Goal: Task Accomplishment & Management: Complete application form

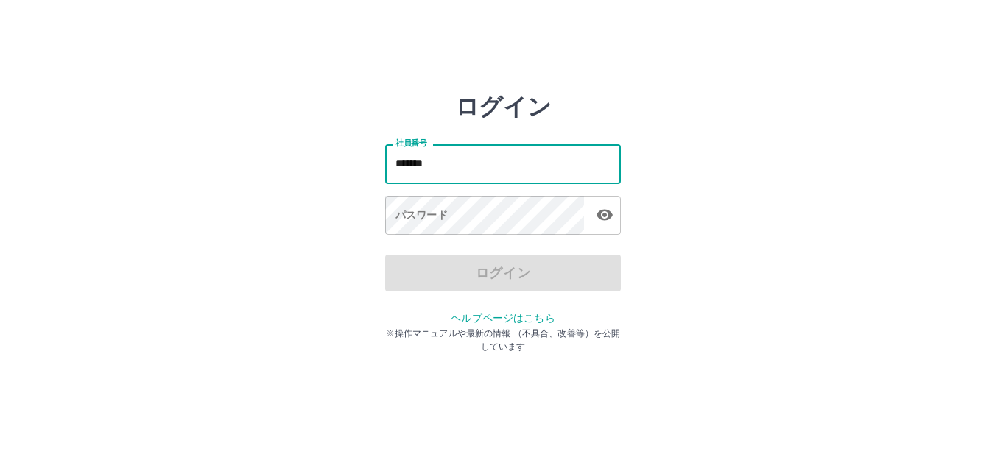
type input "*******"
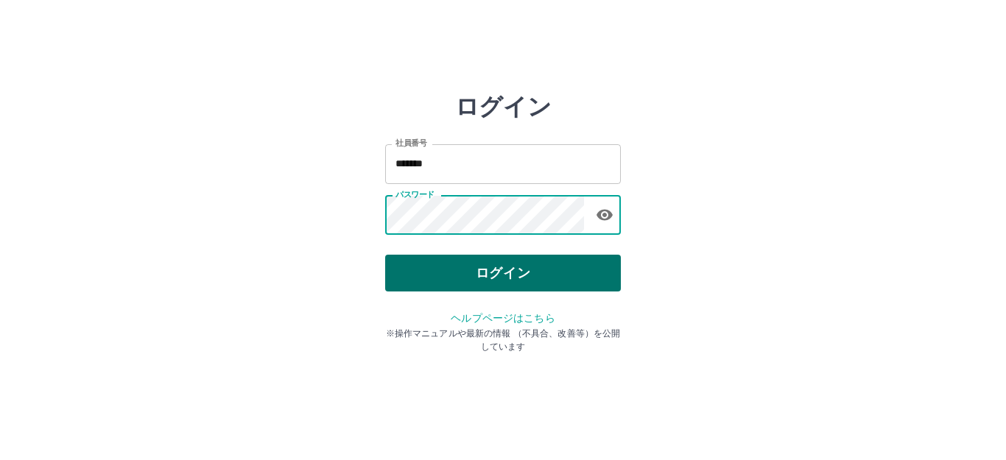
click at [443, 278] on button "ログイン" at bounding box center [503, 273] width 236 height 37
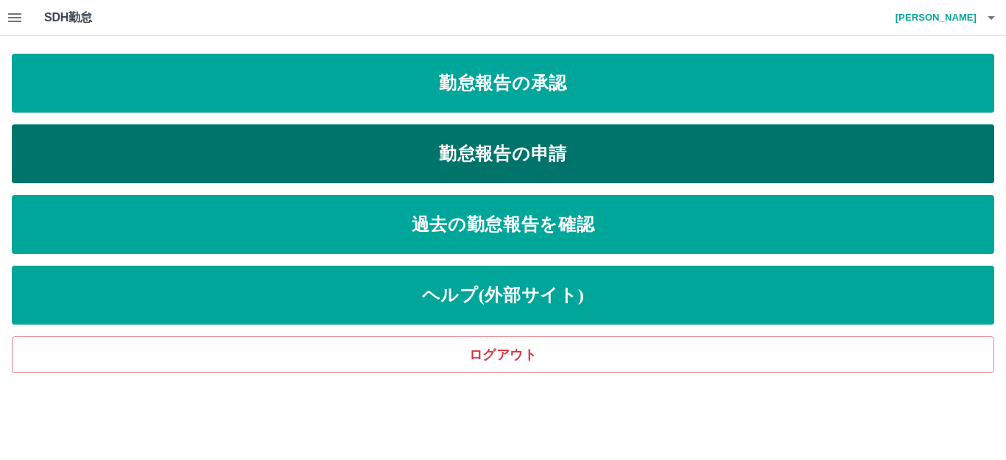
click at [449, 150] on link "勤怠報告の申請" at bounding box center [503, 153] width 983 height 59
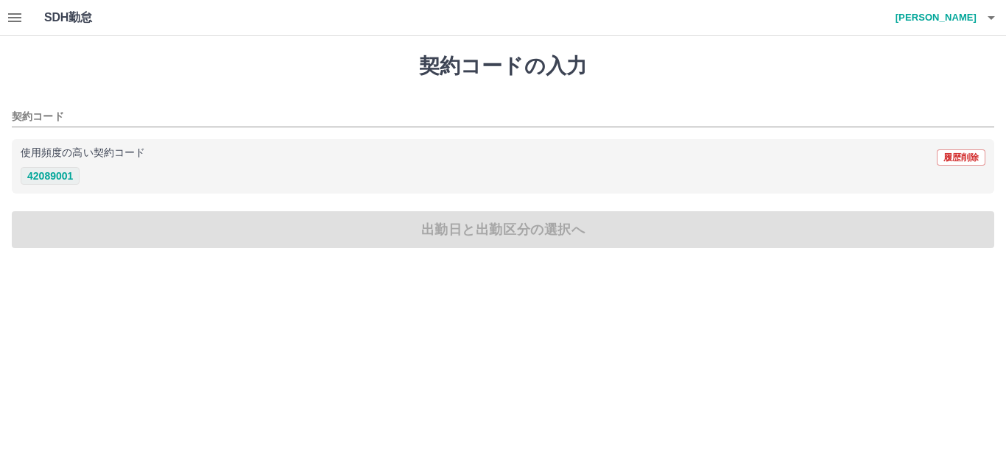
click at [46, 180] on button "42089001" at bounding box center [50, 176] width 59 height 18
type input "********"
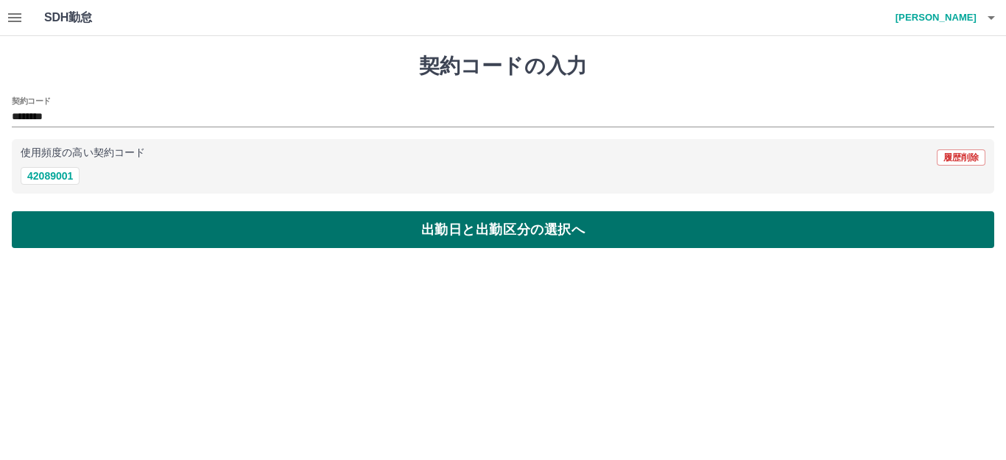
click at [151, 237] on button "出勤日と出勤区分の選択へ" at bounding box center [503, 229] width 983 height 37
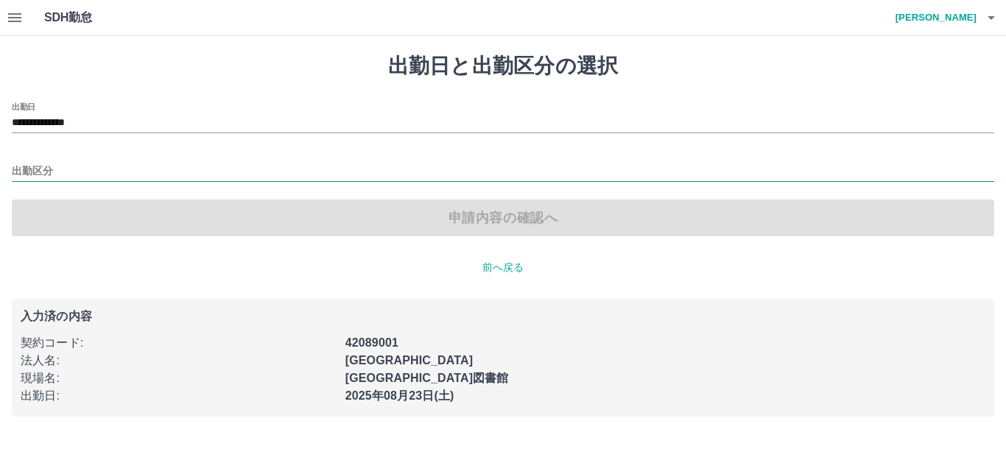
click at [74, 166] on input "出勤区分" at bounding box center [503, 172] width 983 height 18
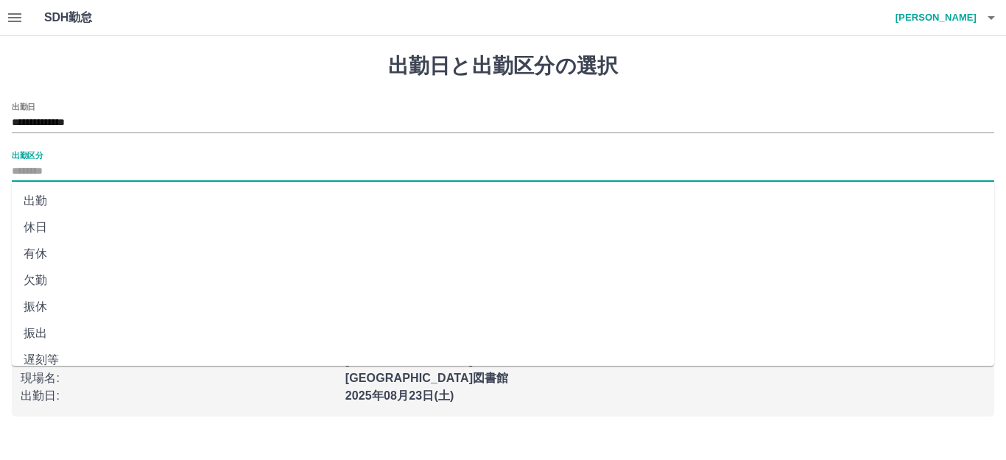
click at [66, 204] on li "出勤" at bounding box center [503, 201] width 983 height 27
type input "**"
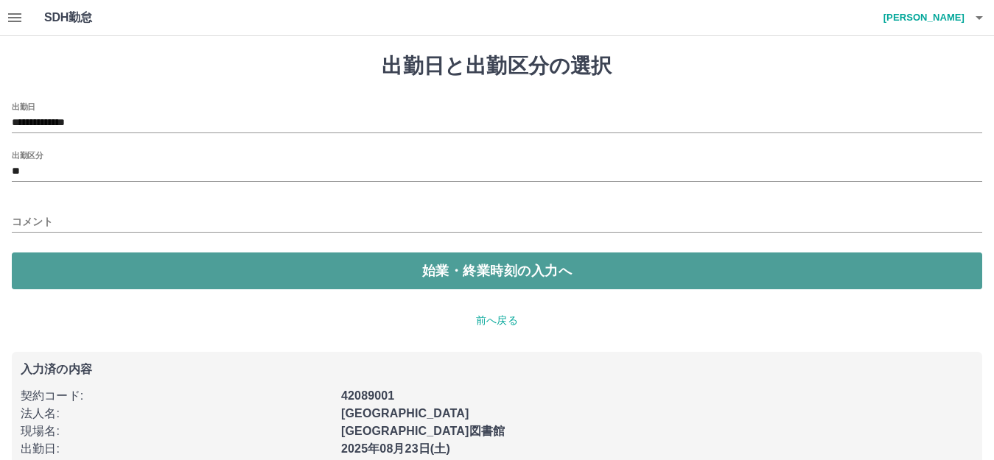
click at [136, 264] on button "始業・終業時刻の入力へ" at bounding box center [497, 271] width 970 height 37
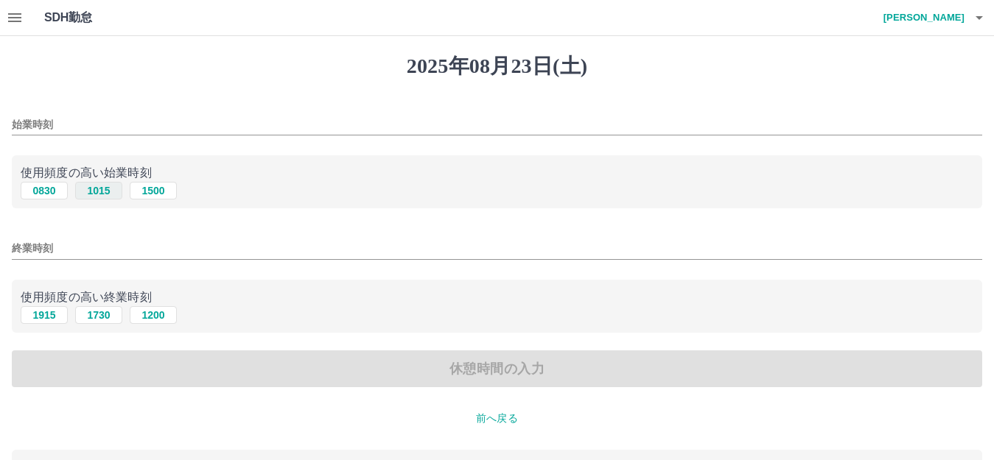
click at [110, 193] on button "1015" at bounding box center [98, 191] width 47 height 18
type input "****"
click at [56, 320] on button "1915" at bounding box center [44, 315] width 47 height 18
type input "****"
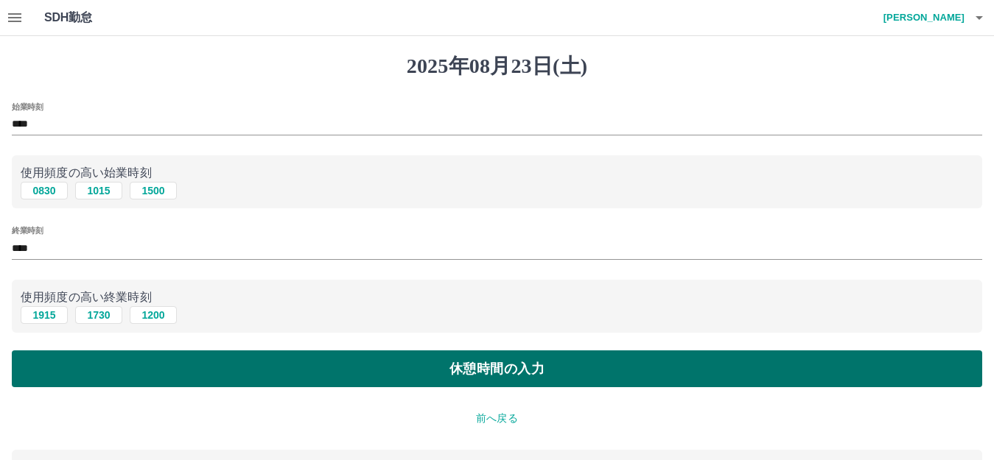
click at [312, 368] on button "休憩時間の入力" at bounding box center [497, 369] width 970 height 37
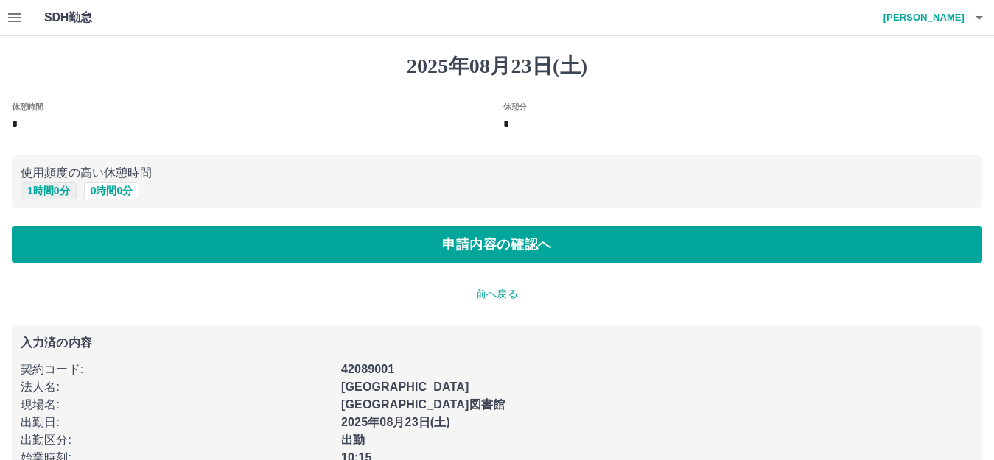
click at [53, 191] on button "1 時間 0 分" at bounding box center [49, 191] width 56 height 18
type input "*"
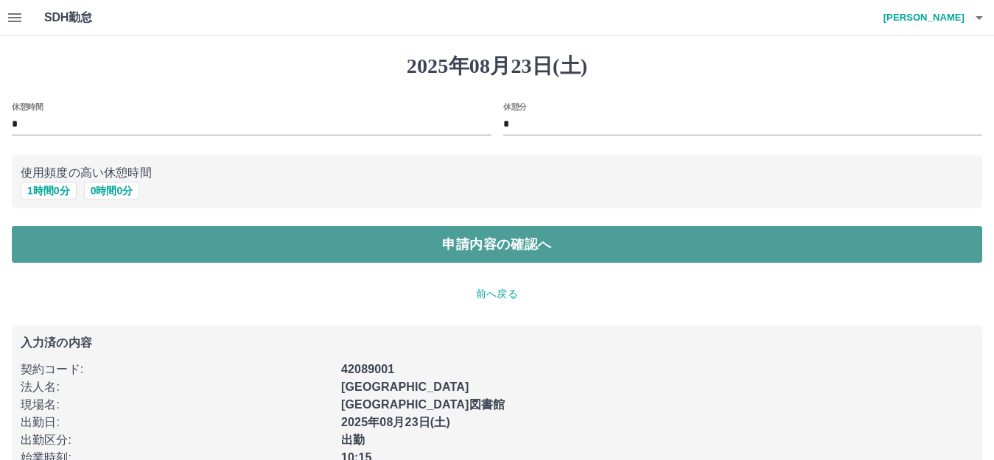
click at [113, 235] on button "申請内容の確認へ" at bounding box center [497, 244] width 970 height 37
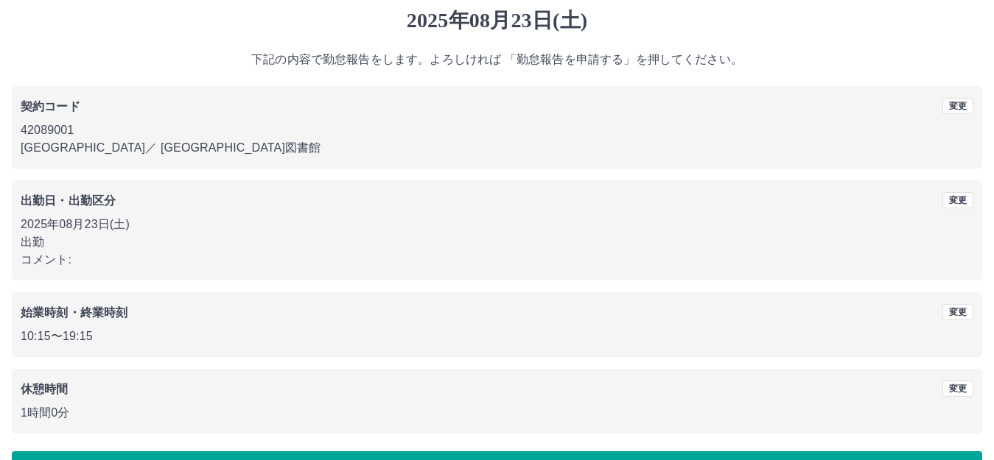
scroll to position [91, 0]
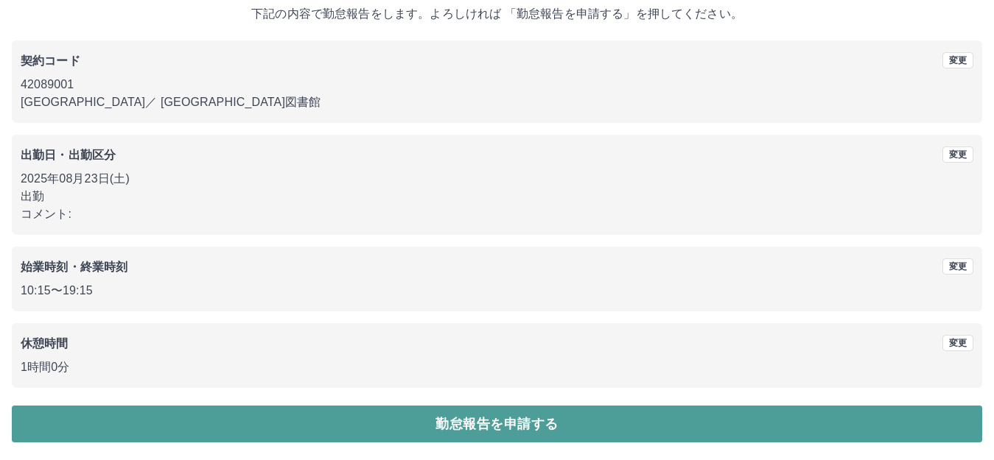
click at [322, 426] on button "勤怠報告を申請する" at bounding box center [497, 424] width 970 height 37
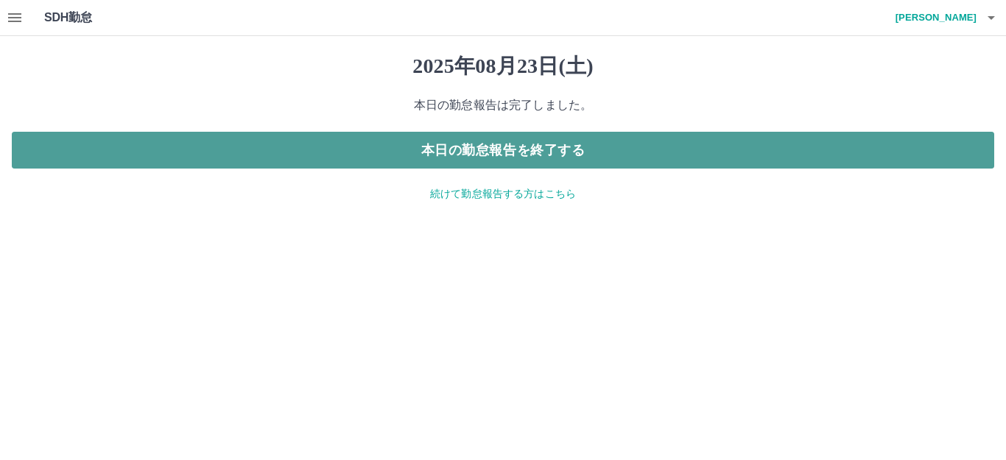
click at [373, 155] on button "本日の勤怠報告を終了する" at bounding box center [503, 150] width 983 height 37
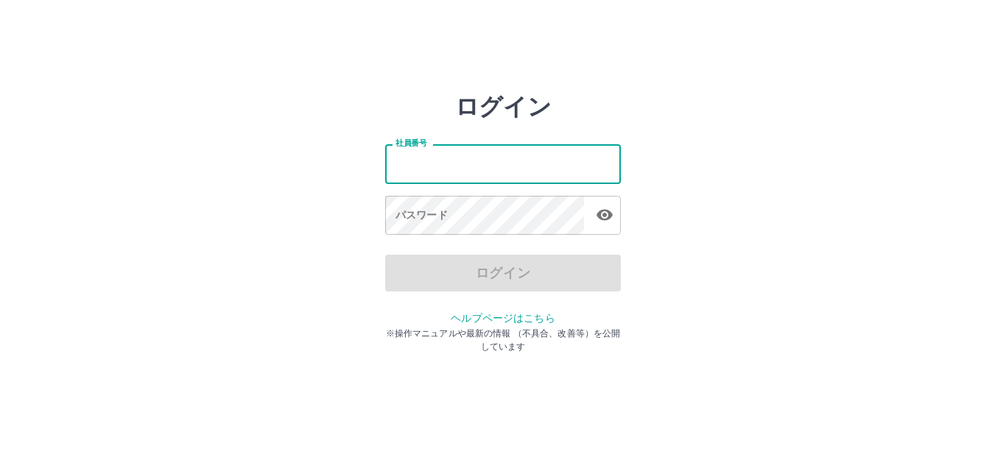
click at [448, 158] on input "社員番号" at bounding box center [503, 163] width 236 height 39
type input "*"
type input "*******"
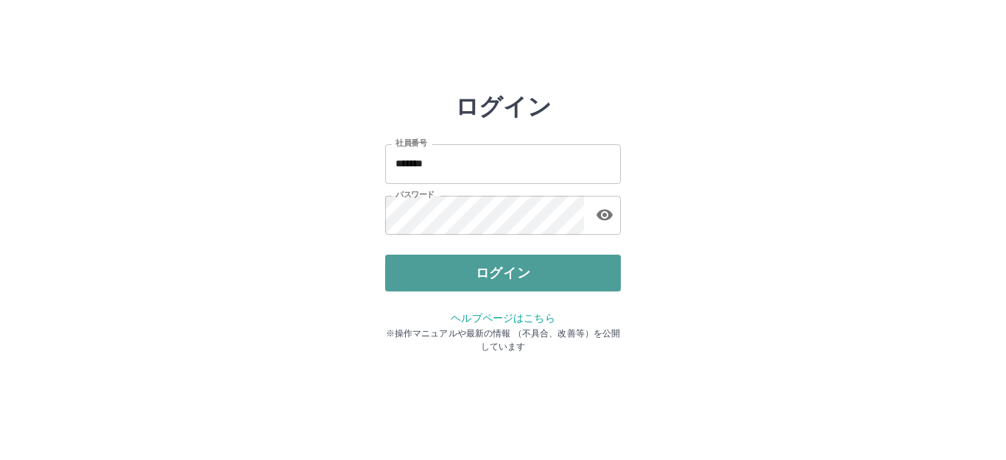
click at [485, 269] on button "ログイン" at bounding box center [503, 273] width 236 height 37
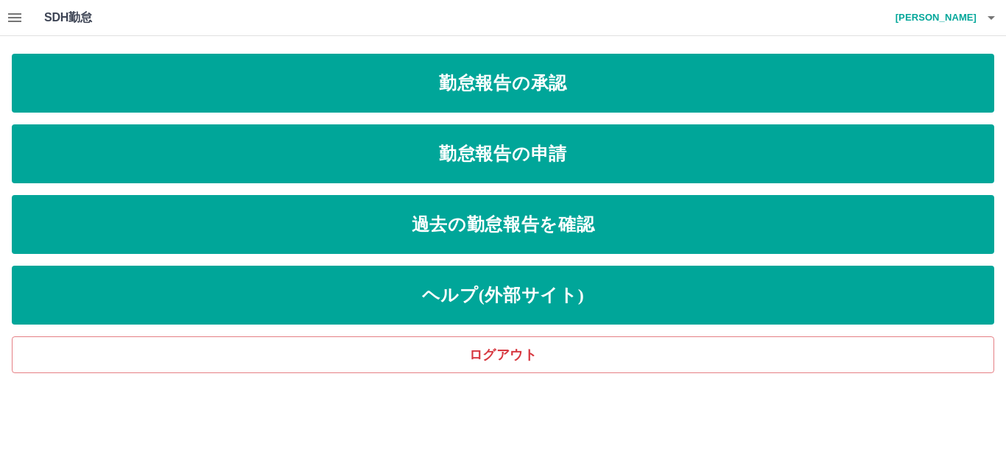
click at [483, 115] on div "勤怠報告の承認 勤怠報告の申請 過去の勤怠報告を確認 ヘルプ(外部サイト) ログアウト" at bounding box center [503, 214] width 983 height 320
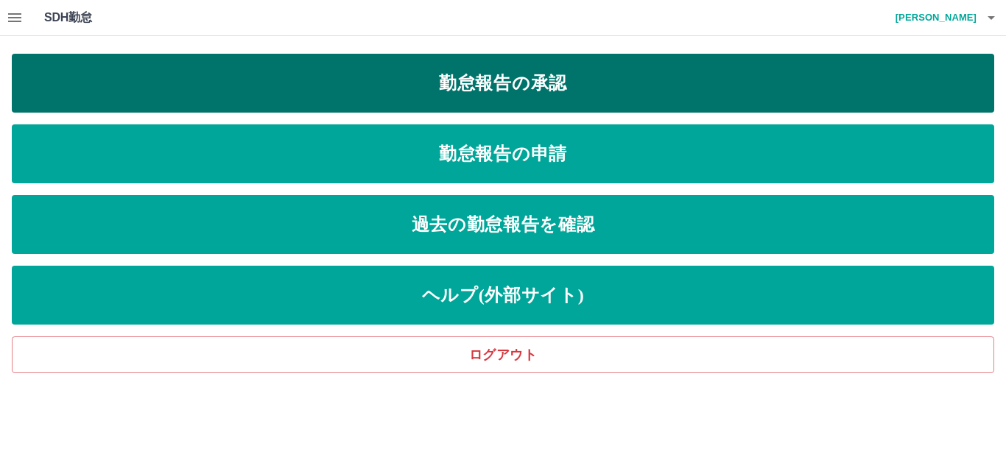
click at [472, 86] on link "勤怠報告の承認" at bounding box center [503, 83] width 983 height 59
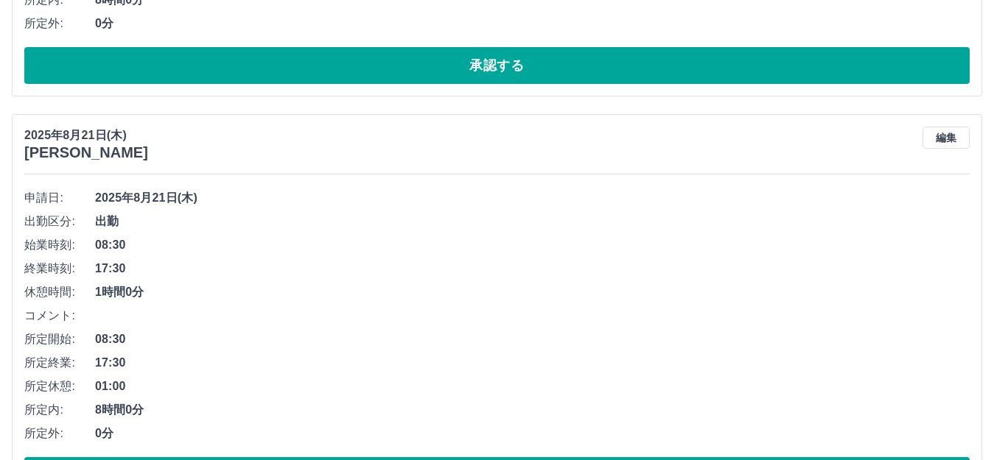
scroll to position [4641, 0]
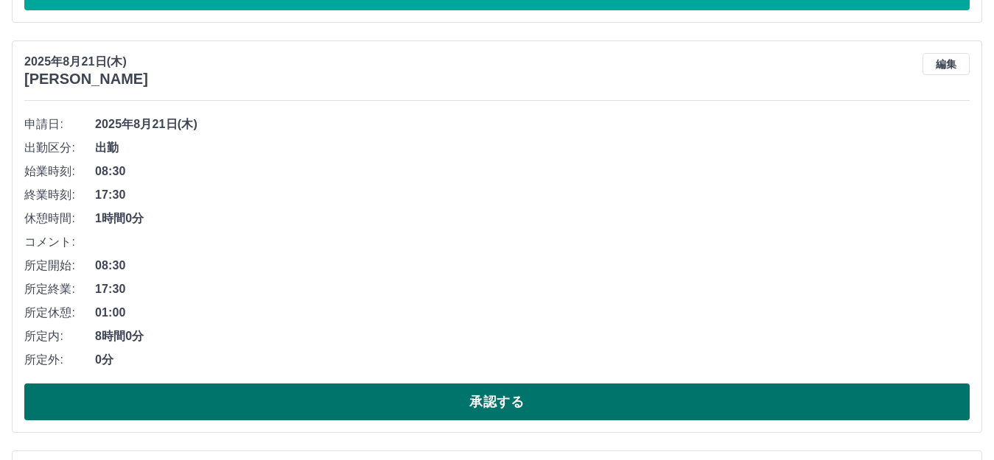
click at [249, 395] on button "承認する" at bounding box center [496, 402] width 945 height 37
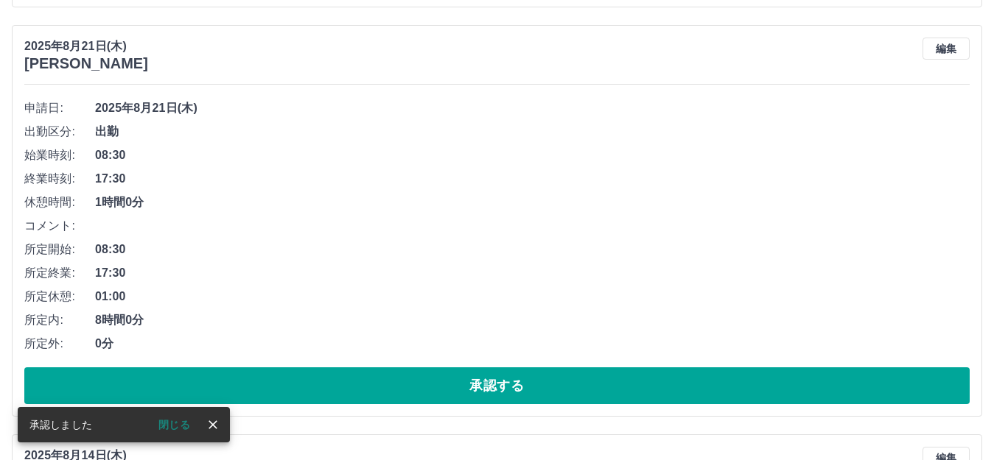
scroll to position [4273, 0]
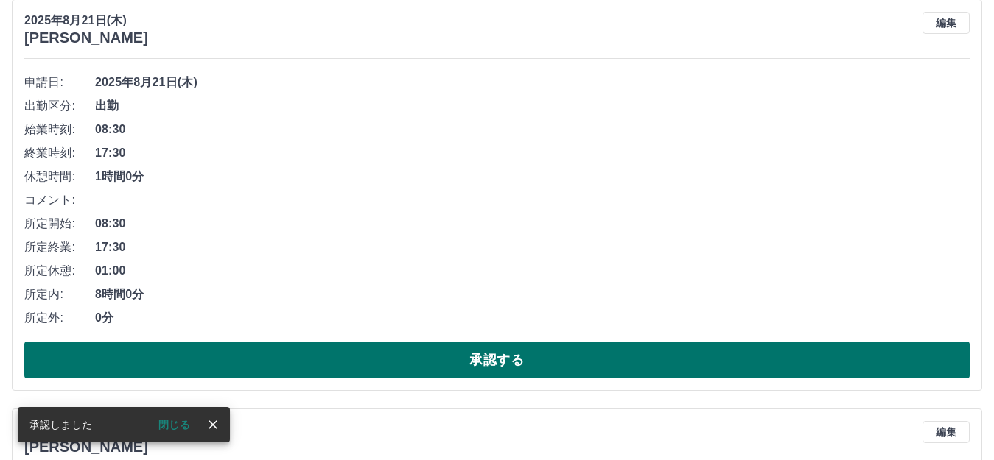
click at [357, 358] on button "承認する" at bounding box center [496, 360] width 945 height 37
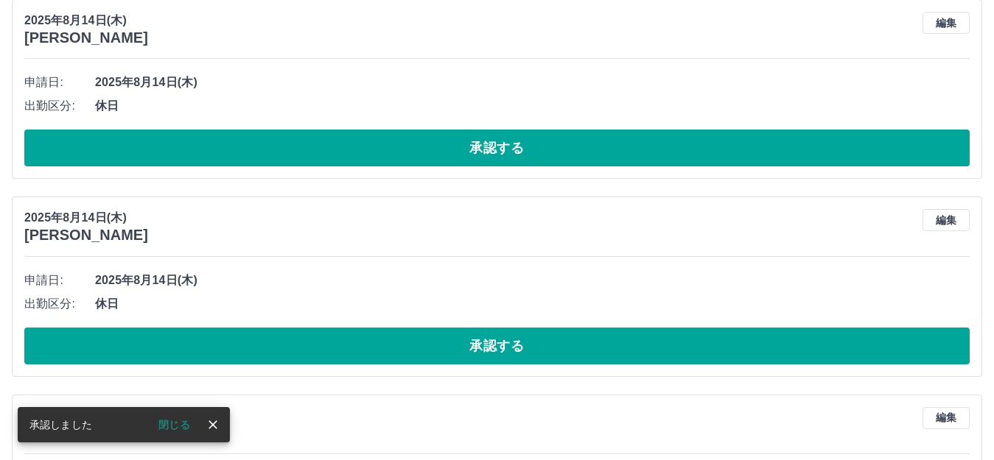
scroll to position [3863, 0]
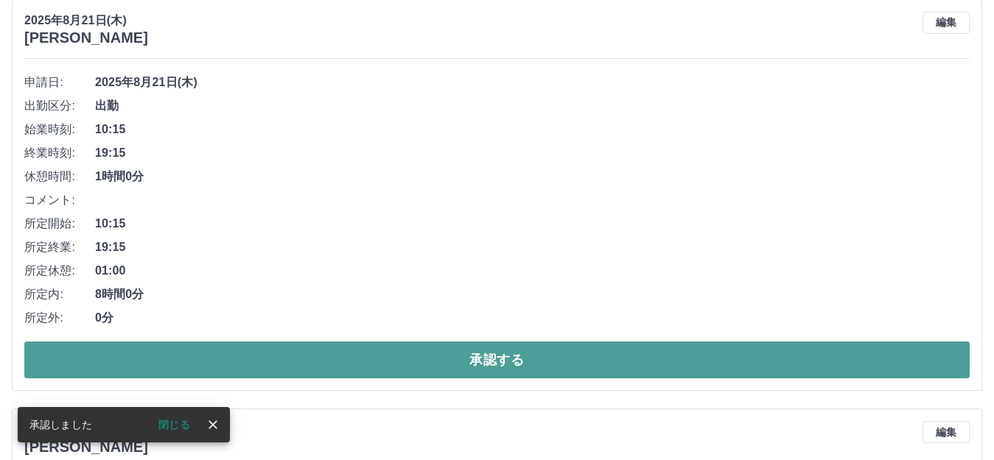
click at [365, 355] on button "承認する" at bounding box center [496, 360] width 945 height 37
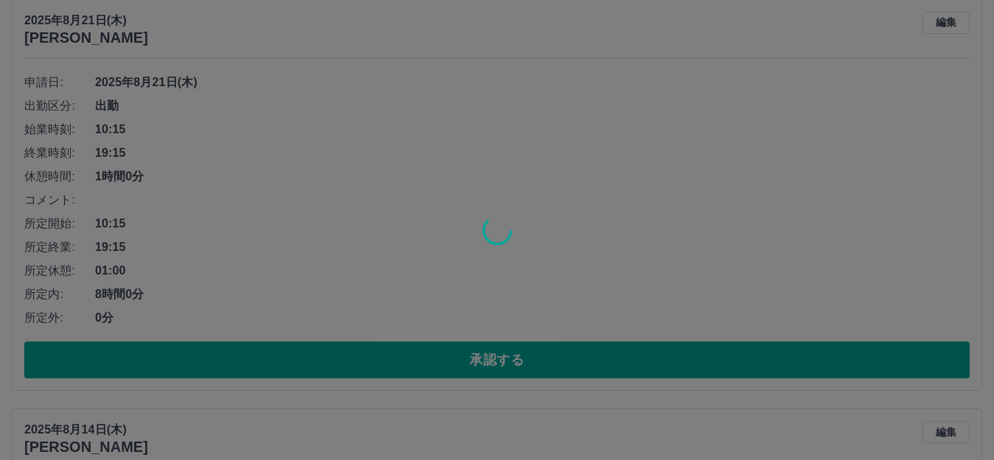
scroll to position [3453, 0]
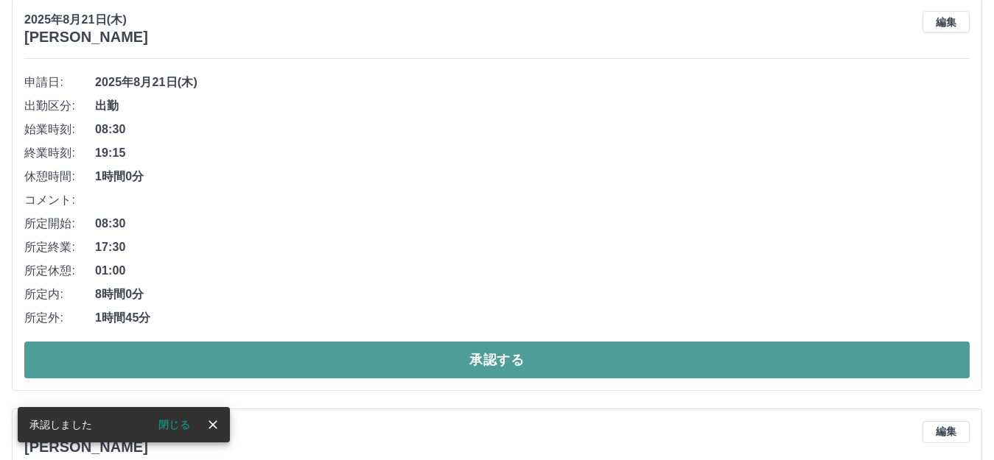
click at [401, 356] on button "承認する" at bounding box center [496, 360] width 945 height 37
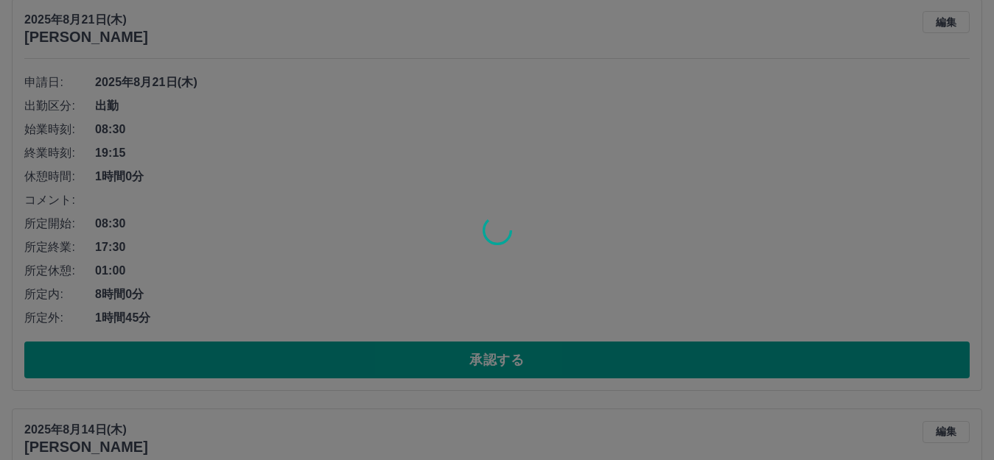
scroll to position [3043, 0]
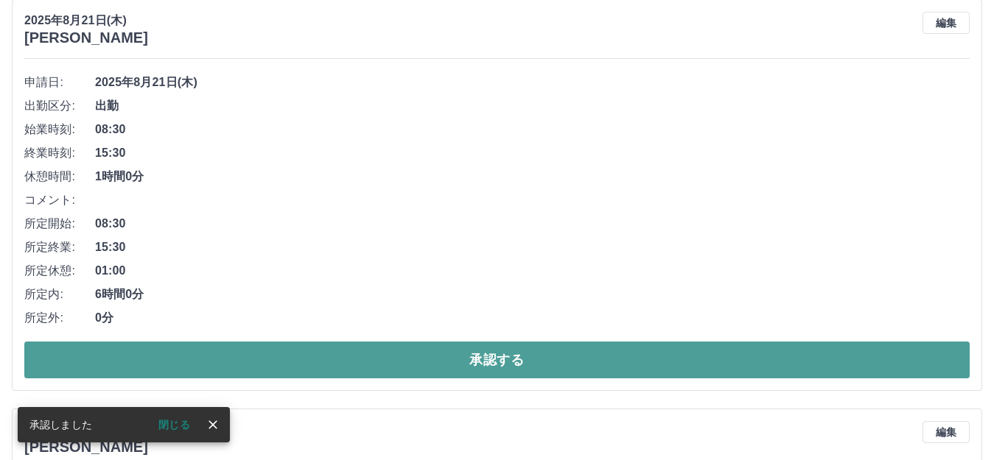
click at [416, 354] on button "承認する" at bounding box center [496, 360] width 945 height 37
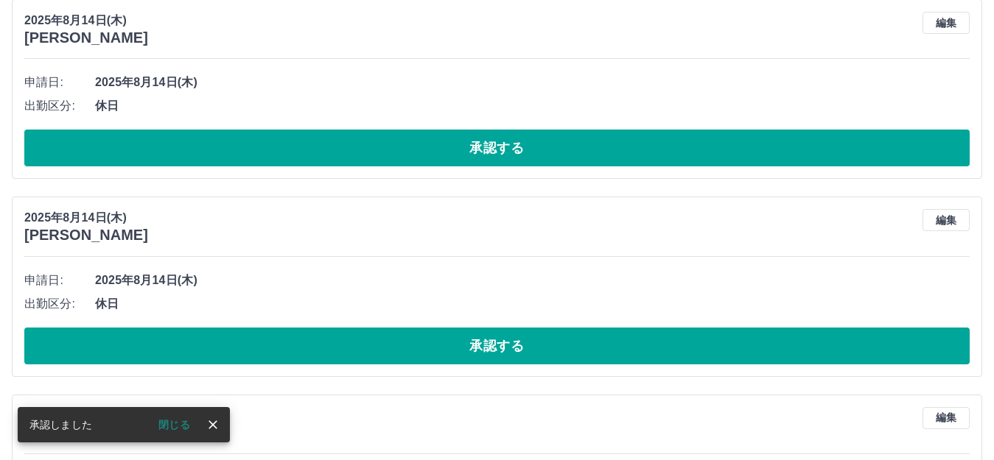
scroll to position [2634, 0]
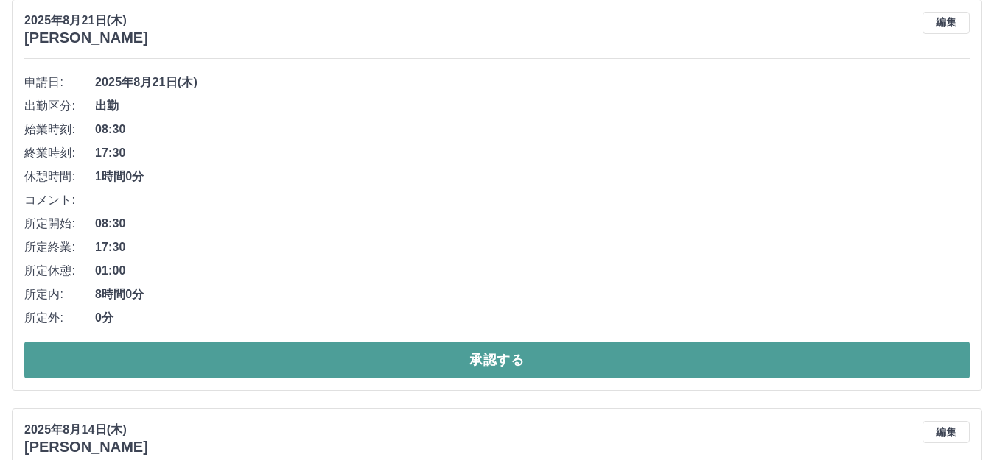
click at [375, 362] on button "承認する" at bounding box center [496, 360] width 945 height 37
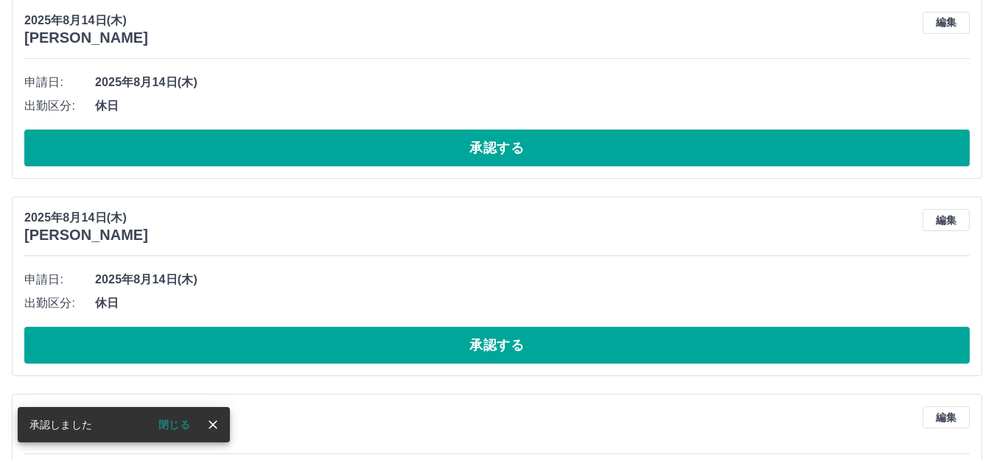
scroll to position [2224, 0]
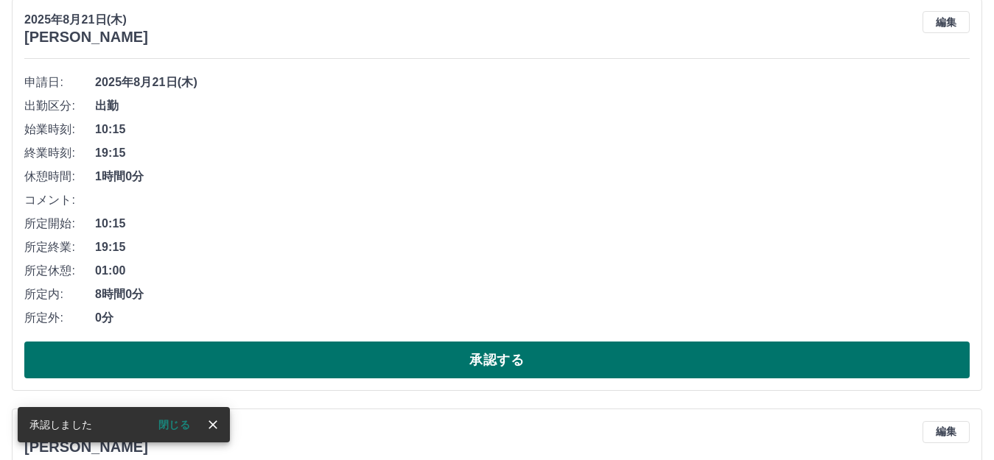
click at [397, 364] on button "承認する" at bounding box center [496, 360] width 945 height 37
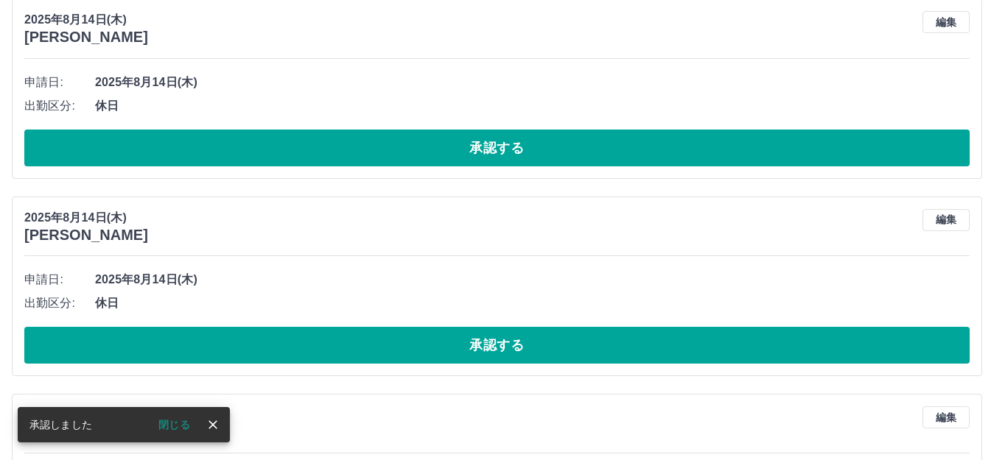
scroll to position [1814, 0]
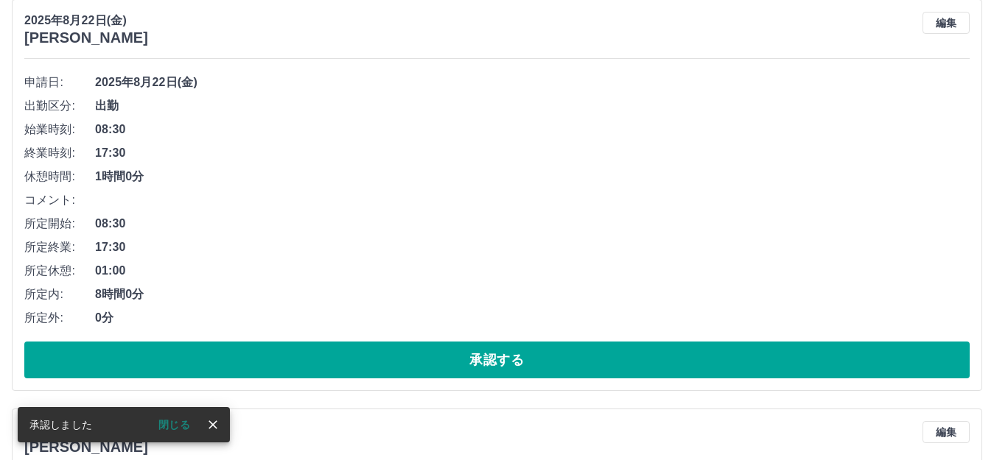
click at [397, 364] on button "承認する" at bounding box center [496, 360] width 945 height 37
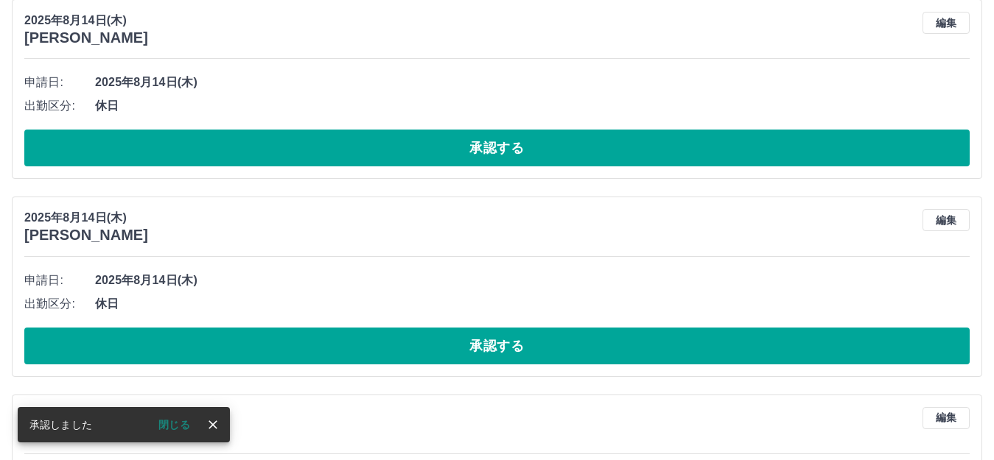
scroll to position [1404, 0]
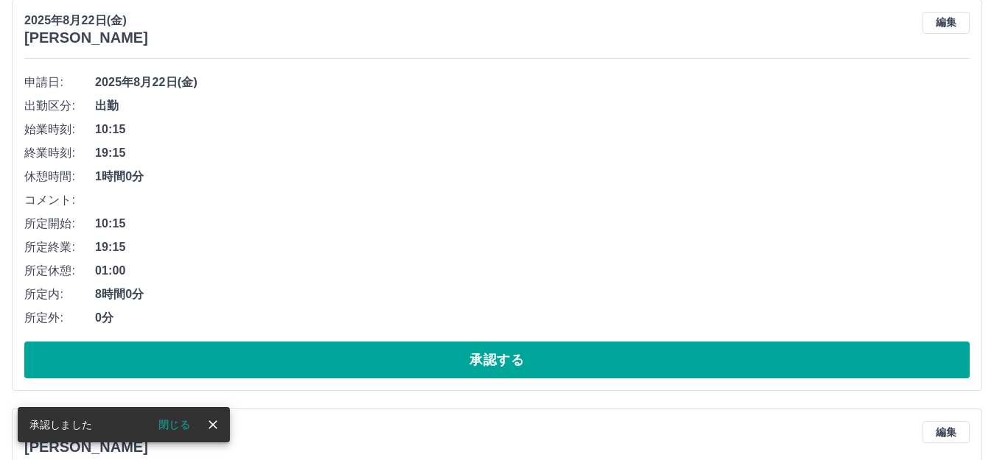
click at [397, 364] on button "承認する" at bounding box center [496, 360] width 945 height 37
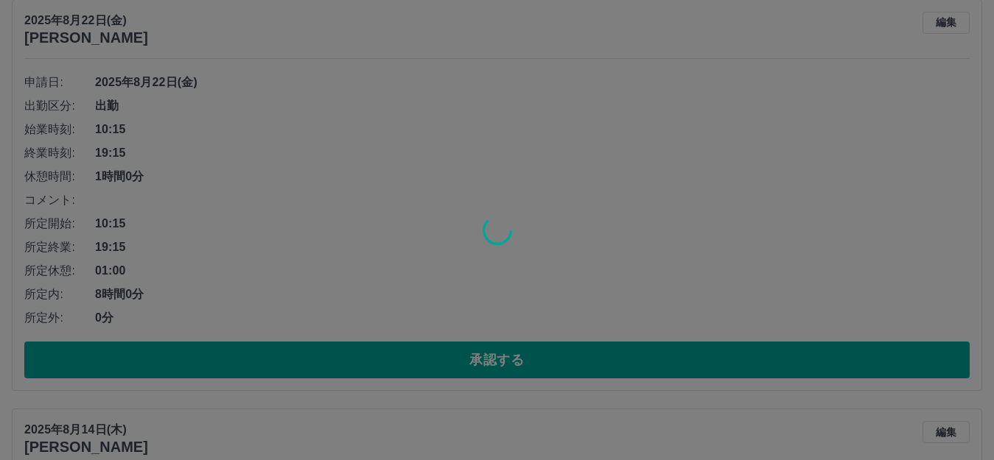
scroll to position [994, 0]
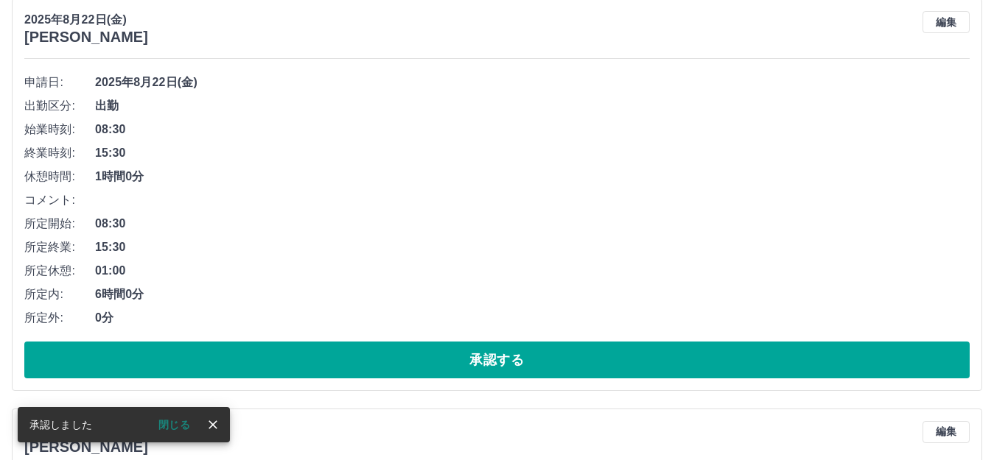
click at [397, 364] on button "承認する" at bounding box center [496, 360] width 945 height 37
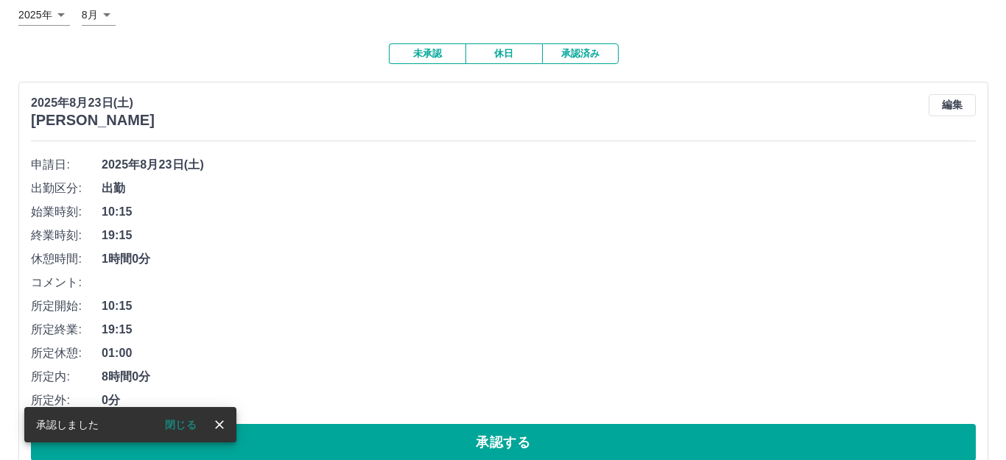
scroll to position [0, 0]
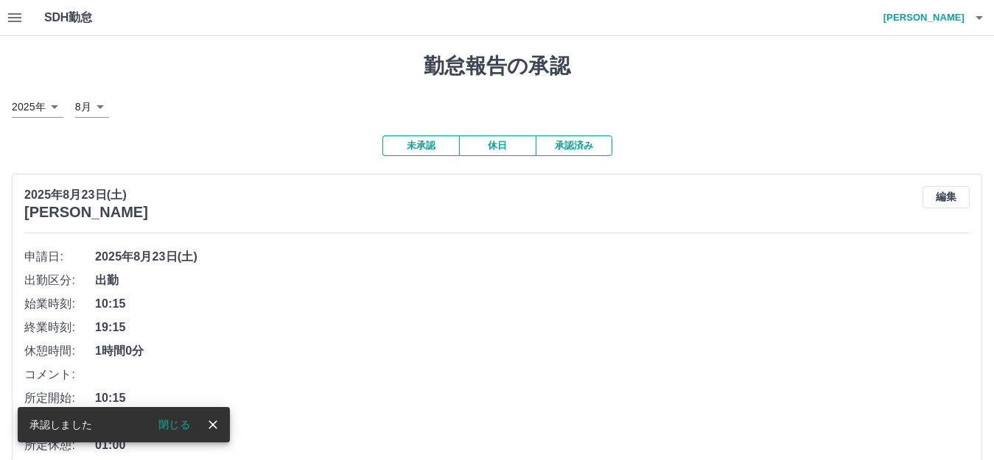
click at [15, 18] on icon "button" at bounding box center [14, 17] width 13 height 9
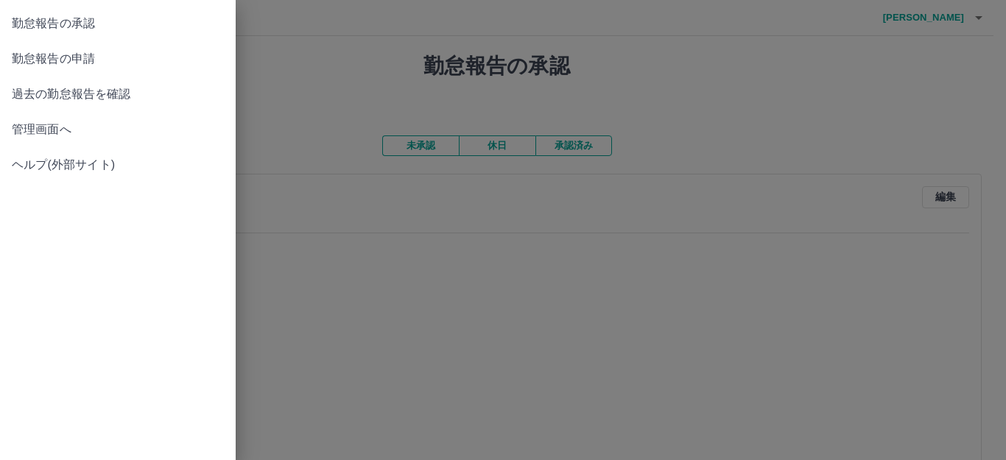
click at [373, 60] on div at bounding box center [503, 230] width 1006 height 460
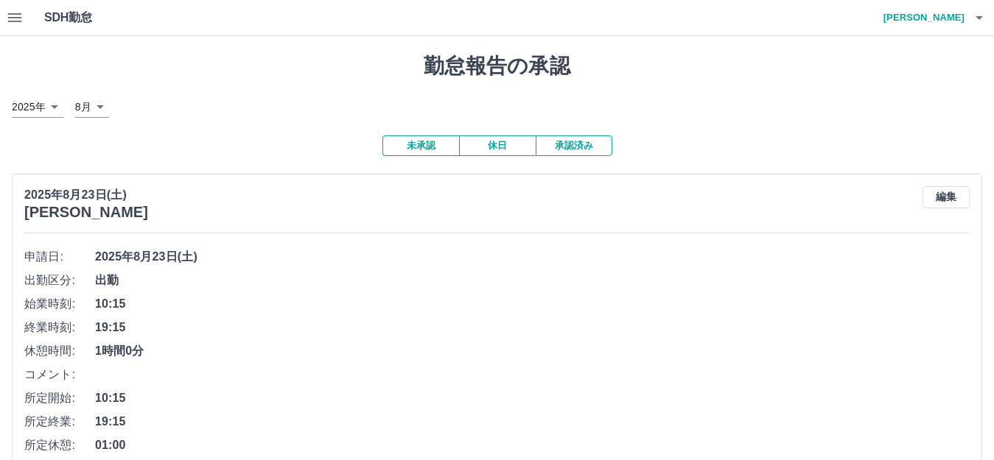
click at [984, 18] on icon "button" at bounding box center [979, 18] width 18 height 18
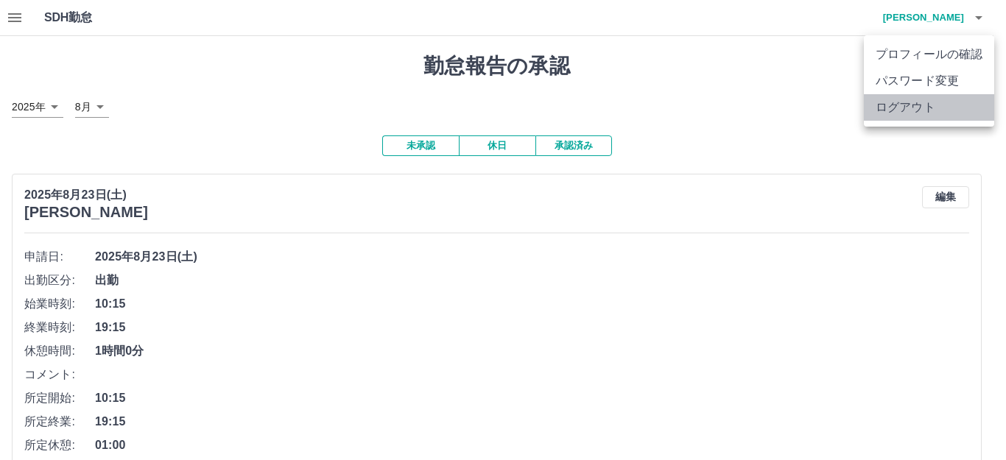
click at [937, 101] on li "ログアウト" at bounding box center [929, 107] width 130 height 27
